Goal: Register for event/course

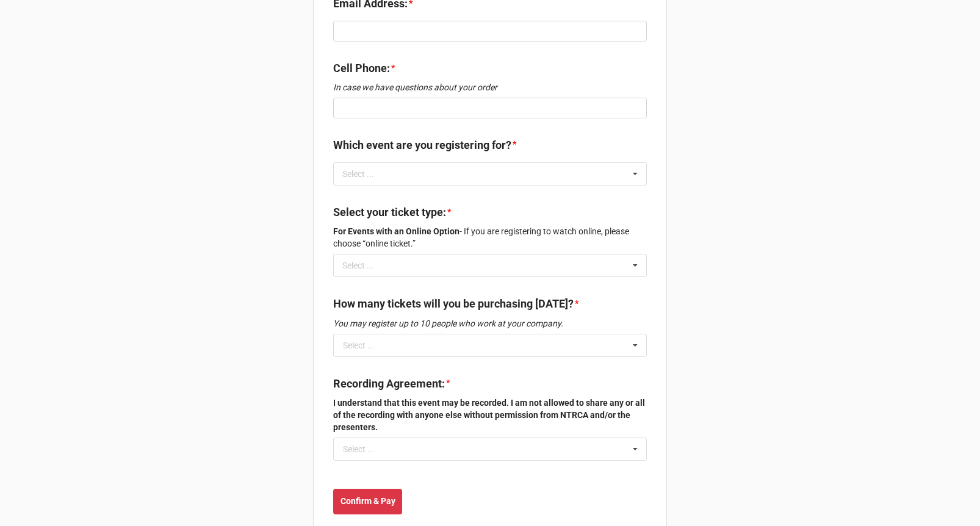
scroll to position [364, 0]
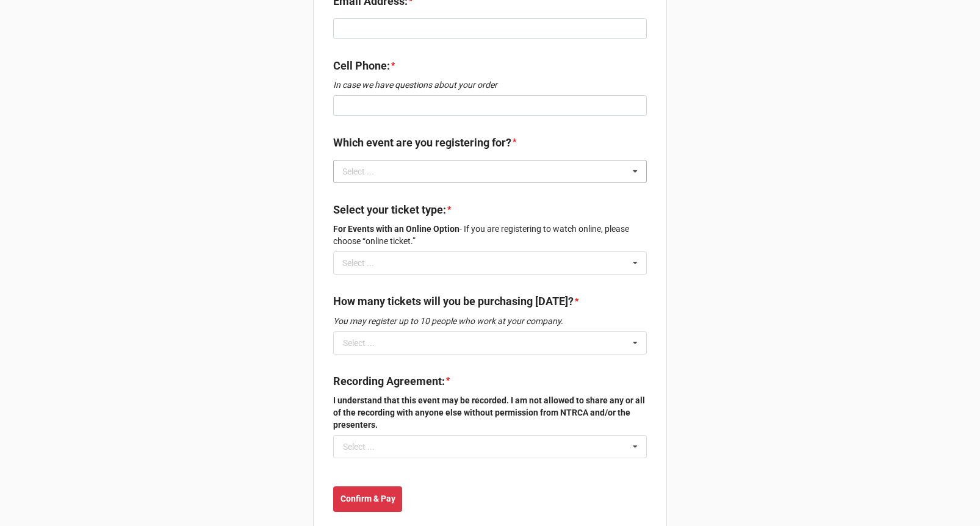
click at [373, 164] on div "Select ..." at bounding box center [365, 171] width 52 height 14
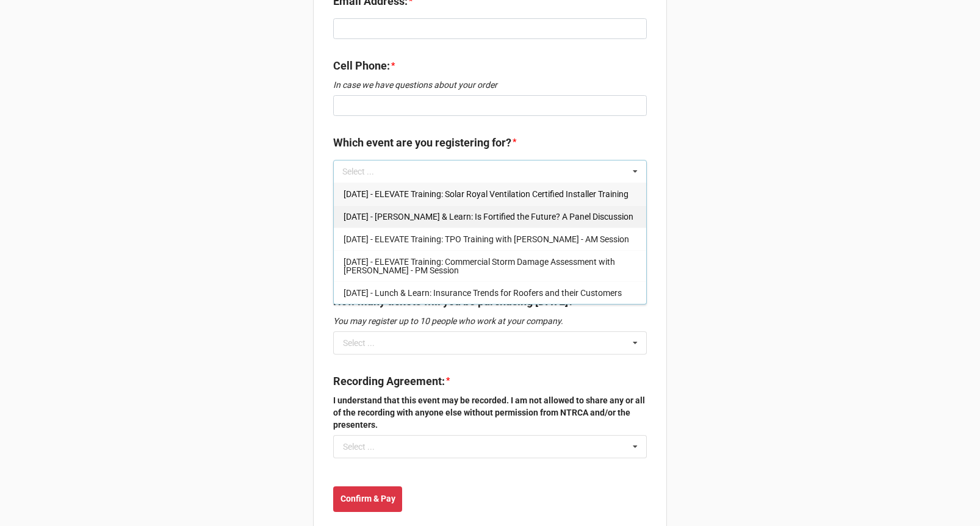
click at [382, 212] on span "Oct 08 - Lunch & Learn: Is Fortified the Future? A Panel Discussion" at bounding box center [489, 217] width 290 height 10
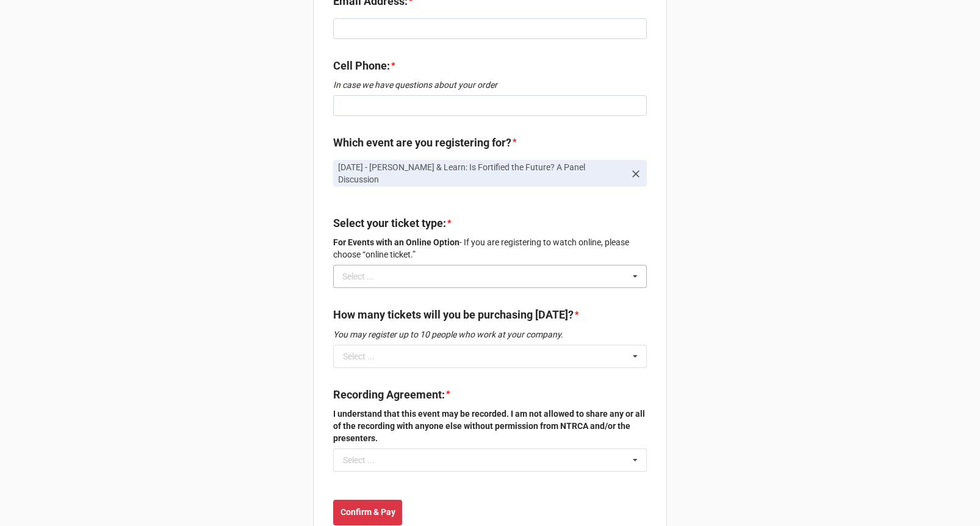
click at [372, 270] on div "Select ..." at bounding box center [365, 277] width 52 height 14
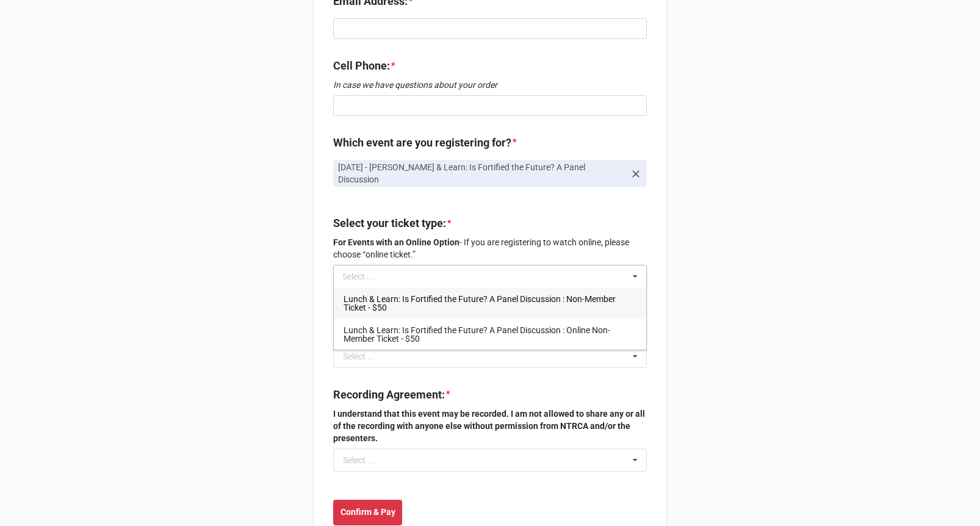
click at [373, 294] on span "Lunch & Learn: Is Fortified the Future? A Panel Discussion : Non-Member Ticket …" at bounding box center [480, 303] width 272 height 18
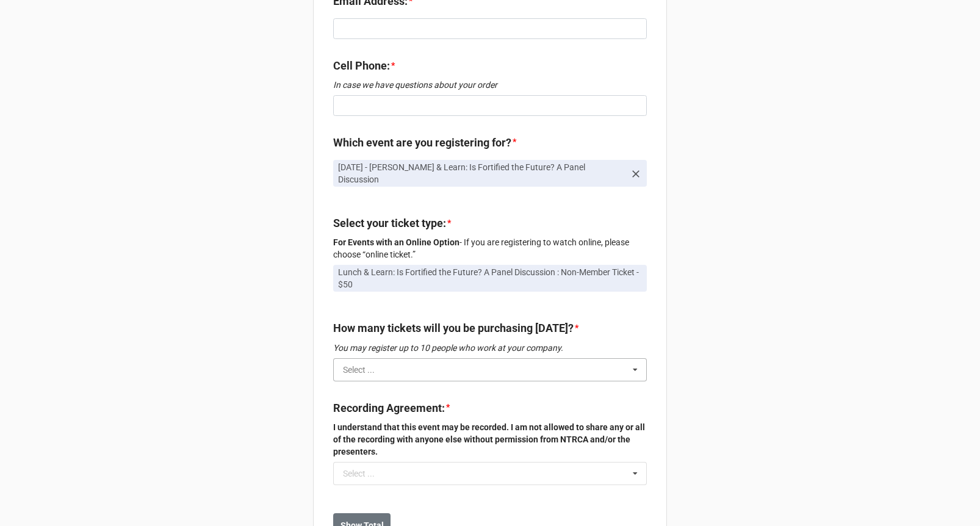
click at [358, 359] on input "text" at bounding box center [490, 370] width 312 height 22
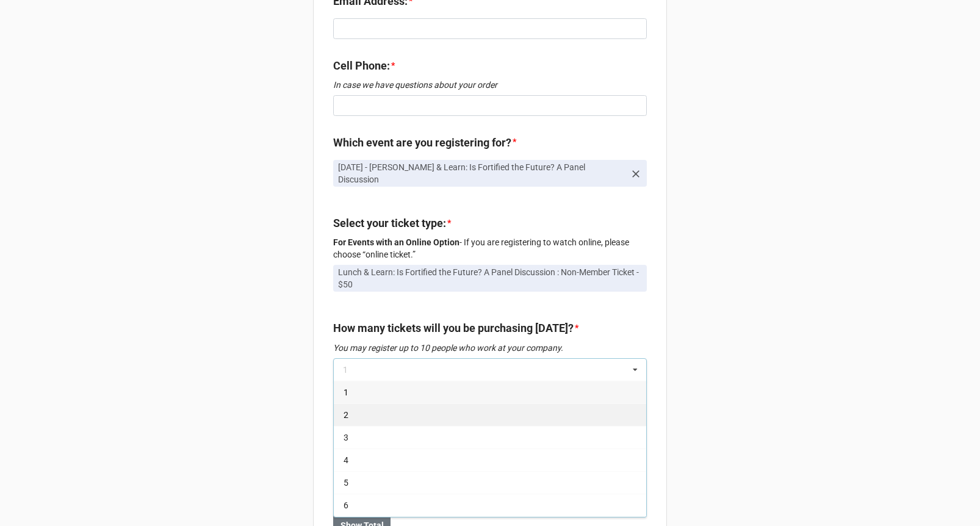
click at [355, 403] on div "2" at bounding box center [490, 414] width 312 height 23
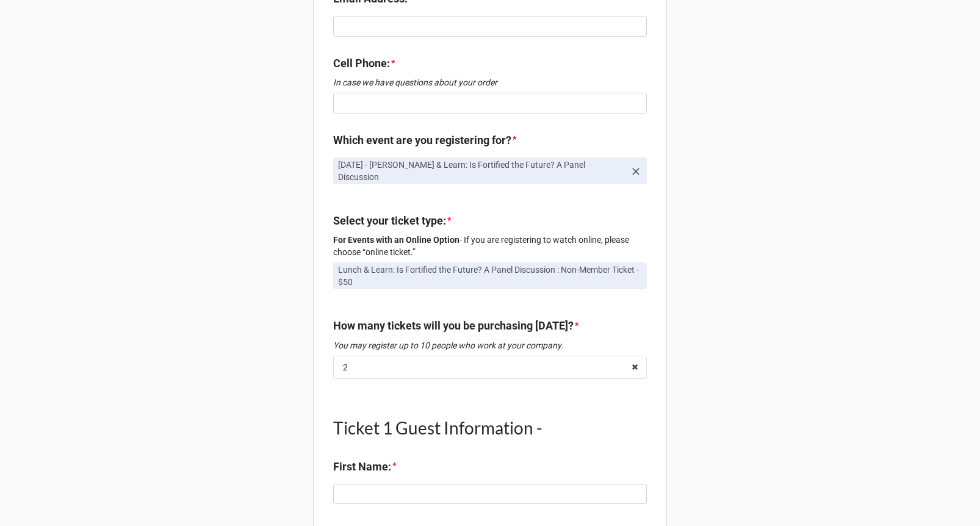
scroll to position [163, 0]
